Goal: Task Accomplishment & Management: Manage account settings

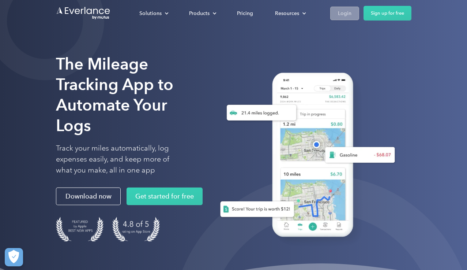
click at [349, 16] on div "Login" at bounding box center [345, 13] width 14 height 9
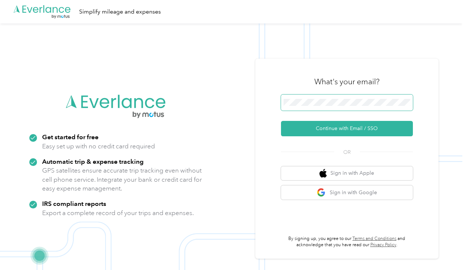
click at [316, 96] on span at bounding box center [347, 102] width 132 height 16
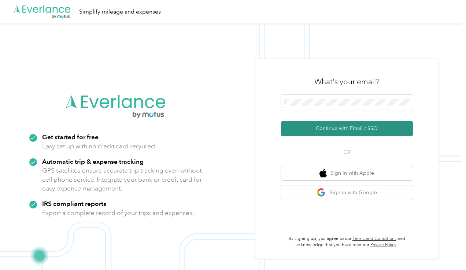
click at [313, 134] on button "Continue with Email / SSO" at bounding box center [347, 128] width 132 height 15
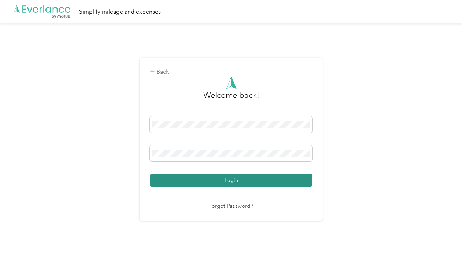
click at [208, 180] on button "Login" at bounding box center [231, 180] width 163 height 13
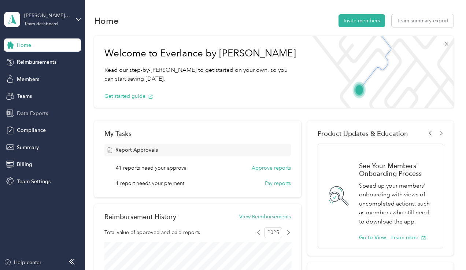
click at [22, 112] on span "Data Exports" at bounding box center [32, 113] width 31 height 8
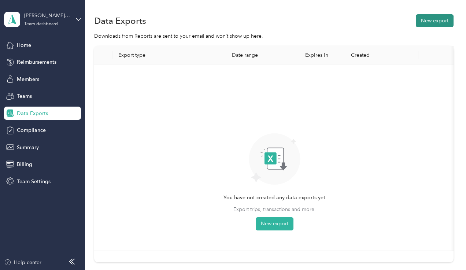
click at [430, 20] on button "New export" at bounding box center [434, 20] width 38 height 13
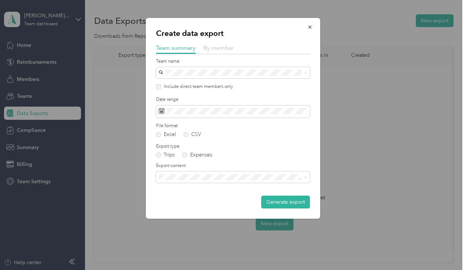
click at [216, 50] on span "By member" at bounding box center [218, 47] width 31 height 7
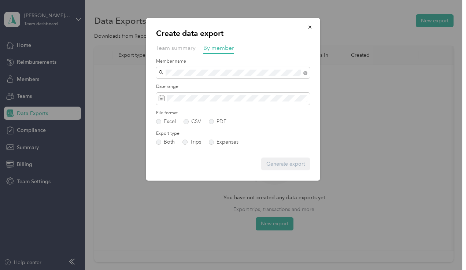
drag, startPoint x: 189, startPoint y: 85, endPoint x: 206, endPoint y: 86, distance: 17.6
click at [206, 86] on div "[PERSON_NAME]" at bounding box center [232, 85] width 143 height 8
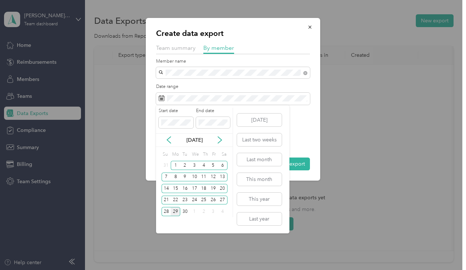
click at [170, 135] on div "[DATE]" at bounding box center [194, 140] width 77 height 14
click at [168, 138] on icon at bounding box center [169, 140] width 4 height 7
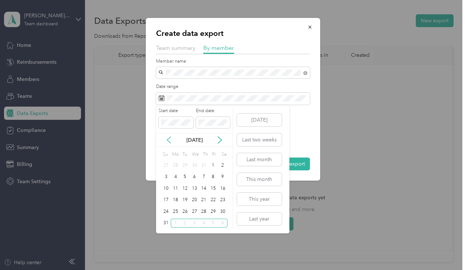
click at [168, 138] on icon at bounding box center [169, 140] width 4 height 7
click at [186, 167] on div "1" at bounding box center [185, 165] width 10 height 9
click at [203, 213] on div "31" at bounding box center [204, 211] width 10 height 9
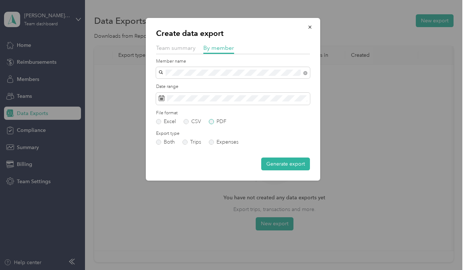
click at [212, 120] on label "PDF" at bounding box center [218, 121] width 18 height 5
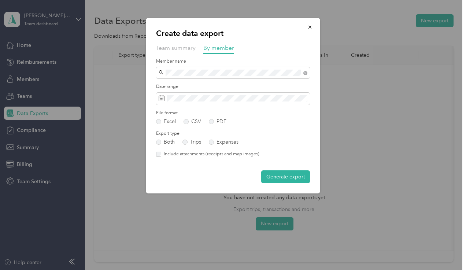
click at [180, 153] on label "Include attachments (receipts and map images)" at bounding box center [210, 154] width 98 height 7
click at [268, 176] on button "Generate export" at bounding box center [285, 176] width 49 height 13
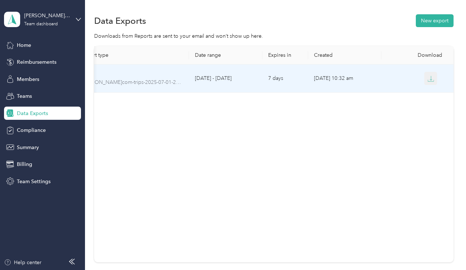
scroll to position [0, 37]
click at [429, 77] on icon "button" at bounding box center [431, 78] width 7 height 7
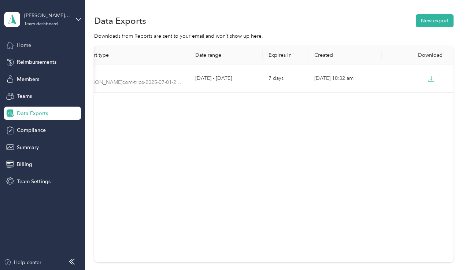
click at [44, 42] on div "Home" at bounding box center [42, 44] width 77 height 13
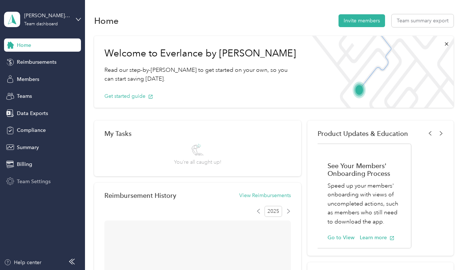
click at [42, 176] on div "Team Settings" at bounding box center [42, 181] width 77 height 13
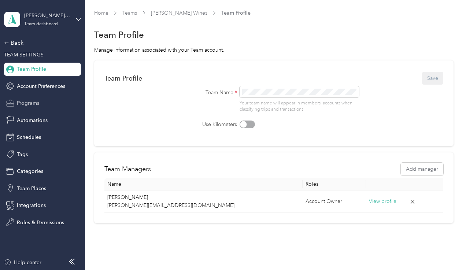
click at [41, 100] on div "Programs" at bounding box center [42, 103] width 77 height 13
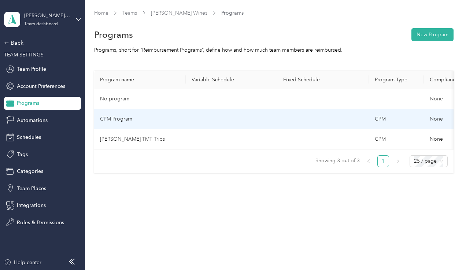
click at [152, 117] on td "CPM Program" at bounding box center [140, 119] width 92 height 20
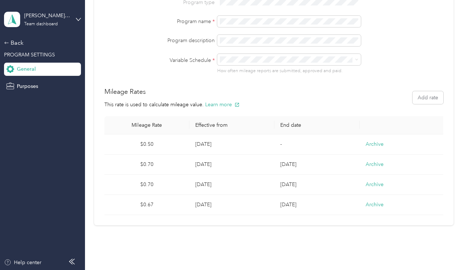
scroll to position [77, 0]
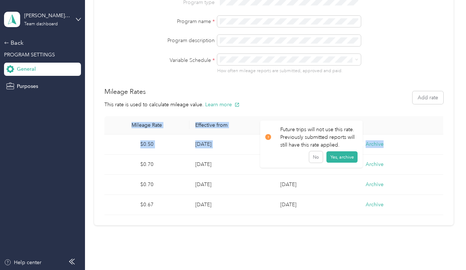
drag, startPoint x: 416, startPoint y: 143, endPoint x: 114, endPoint y: 119, distance: 302.9
click at [114, 119] on table "Mileage Rate Effective from End date $0.50 Sep 22, 2025 - Archive $0.70 Mar 6, …" at bounding box center [274, 165] width 340 height 99
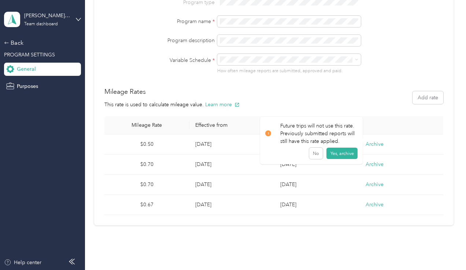
click at [345, 251] on div "Home Teams Oliver McCrum Wines Programs Edit Program Edit Program Save General …" at bounding box center [273, 135] width 377 height 270
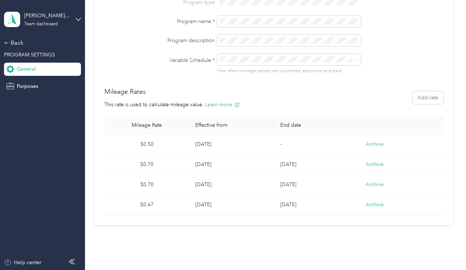
drag, startPoint x: 404, startPoint y: 221, endPoint x: 124, endPoint y: 124, distance: 295.9
click at [124, 124] on div "General Program type Program name * Program description Variable Schedule * How…" at bounding box center [273, 101] width 359 height 249
click at [333, 242] on div "Home Teams Oliver McCrum Wines Programs Edit Program Edit Program Save General …" at bounding box center [273, 135] width 377 height 270
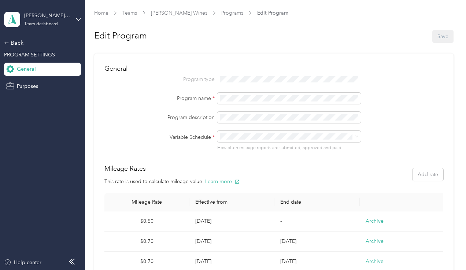
scroll to position [0, 0]
